Goal: Task Accomplishment & Management: Use online tool/utility

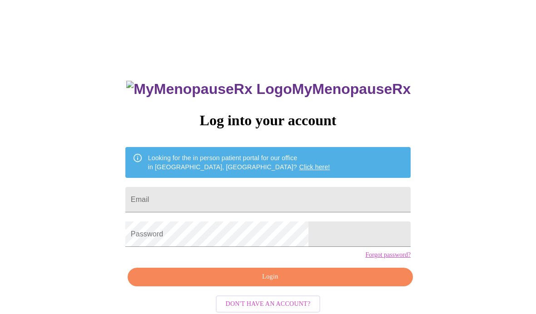
click at [282, 209] on input "Email" at bounding box center [267, 199] width 285 height 25
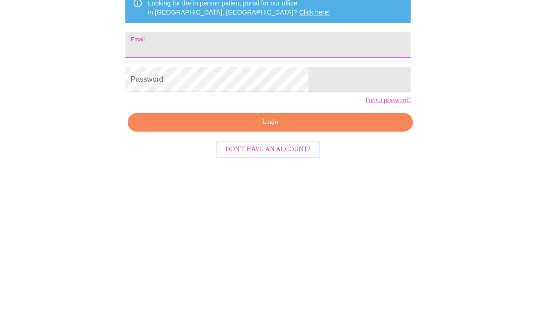
scroll to position [46, 0]
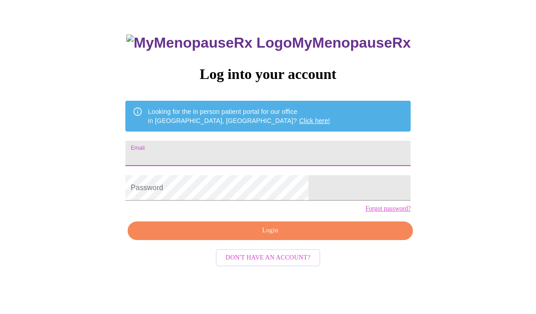
type input "[EMAIL_ADDRESS][DOMAIN_NAME]"
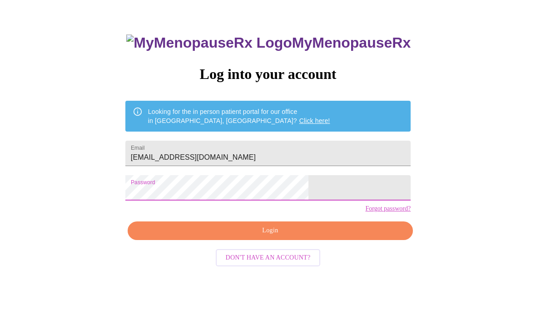
click at [329, 237] on span "Login" at bounding box center [270, 230] width 264 height 11
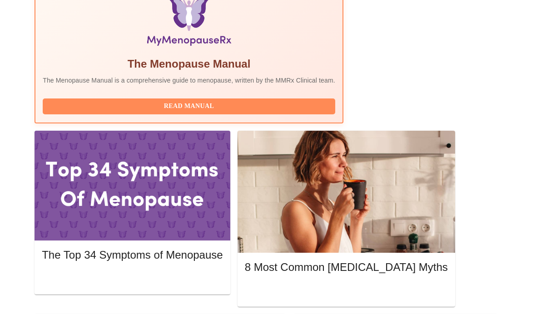
scroll to position [371, 0]
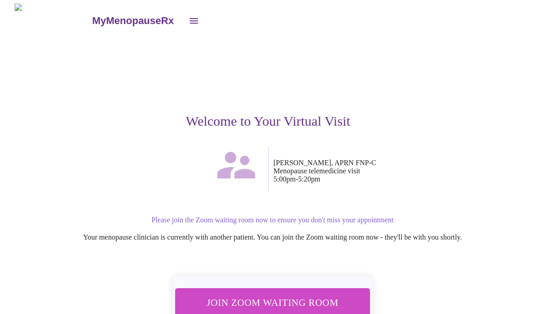
click at [307, 296] on span "Join Zoom Waiting Room" at bounding box center [272, 303] width 171 height 17
